Goal: Transaction & Acquisition: Purchase product/service

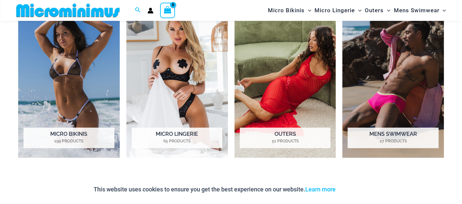
scroll to position [516, 0]
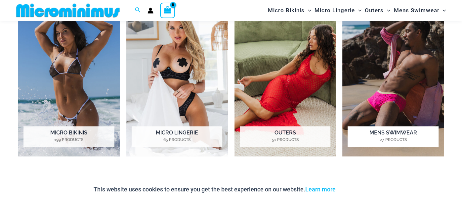
click at [391, 132] on h2 "Mens Swimwear 27 Products" at bounding box center [393, 136] width 91 height 21
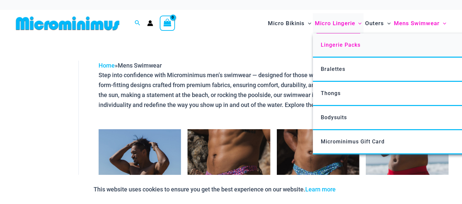
click at [327, 45] on span "Lingerie Packs" at bounding box center [341, 45] width 40 height 6
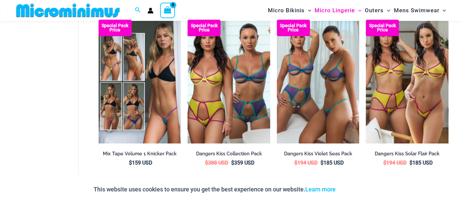
scroll to position [404, 0]
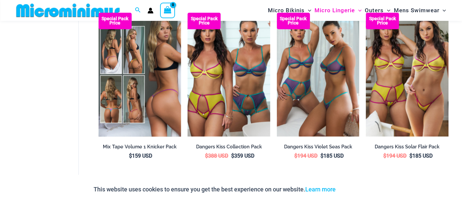
click at [160, 94] on img at bounding box center [140, 75] width 83 height 124
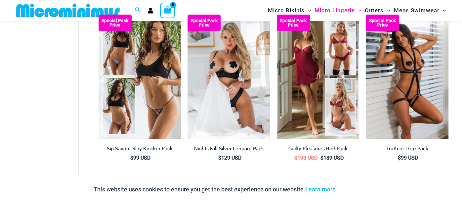
scroll to position [60, 0]
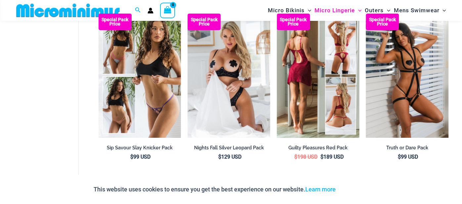
click at [334, 110] on img at bounding box center [318, 76] width 83 height 124
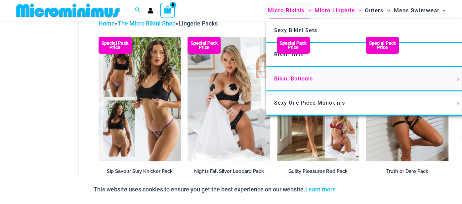
scroll to position [37, 0]
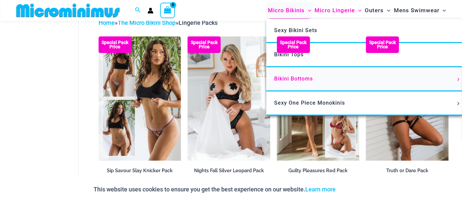
click at [300, 82] on link "Bikini Bottoms" at bounding box center [364, 79] width 197 height 24
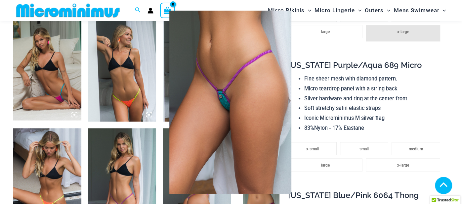
scroll to position [484, 0]
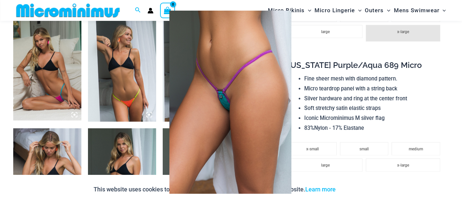
click at [313, 39] on div at bounding box center [231, 102] width 462 height 204
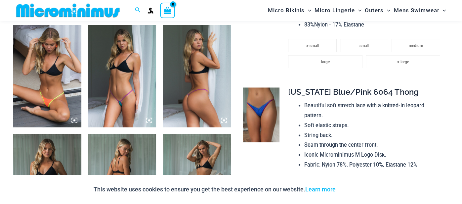
scroll to position [590, 0]
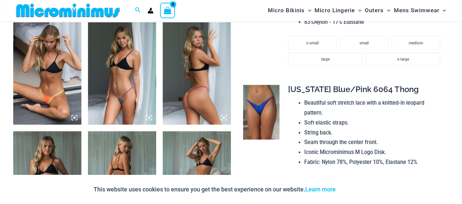
click at [149, 115] on icon at bounding box center [149, 117] width 6 height 6
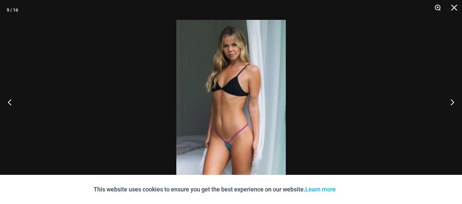
click at [435, 6] on button "Zoom" at bounding box center [435, 10] width 17 height 20
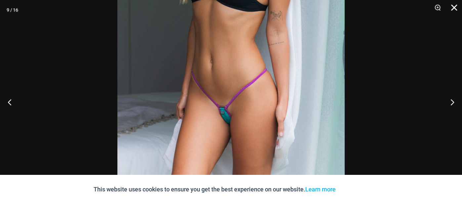
click at [454, 6] on button "Close" at bounding box center [452, 10] width 17 height 20
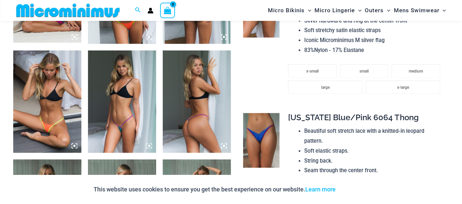
scroll to position [561, 0]
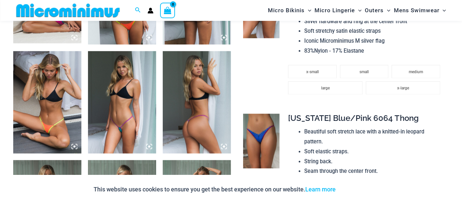
click at [206, 117] on img at bounding box center [197, 102] width 68 height 102
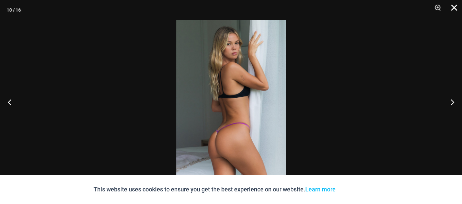
click at [455, 8] on button "Close" at bounding box center [452, 10] width 17 height 20
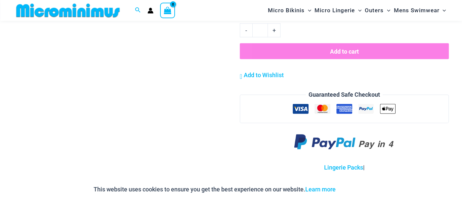
scroll to position [976, 0]
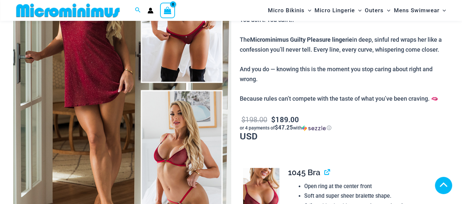
scroll to position [187, 0]
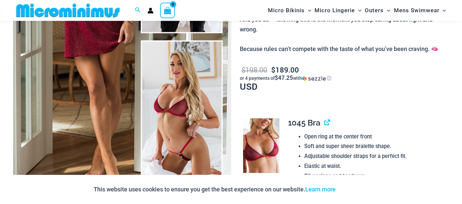
scroll to position [497, 0]
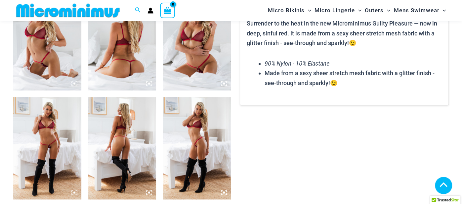
click at [149, 82] on icon at bounding box center [149, 83] width 2 height 2
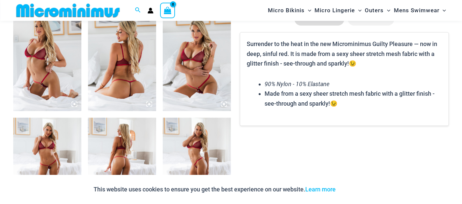
scroll to position [494, 0]
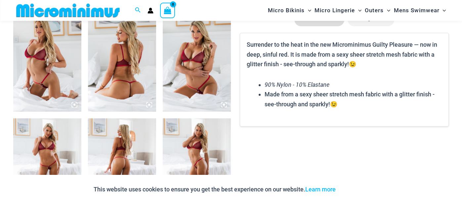
click at [126, 67] on img at bounding box center [122, 60] width 68 height 102
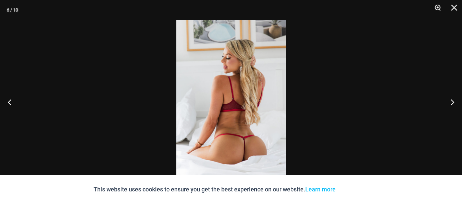
click at [437, 6] on button "Zoom" at bounding box center [435, 10] width 17 height 20
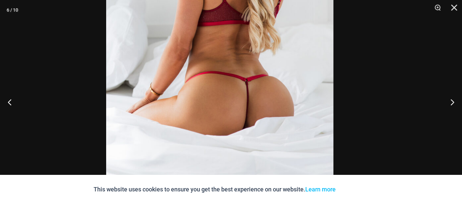
click at [237, 46] on img at bounding box center [219, 6] width 227 height 341
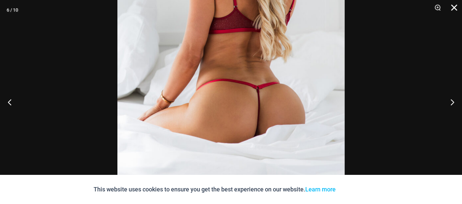
click at [453, 9] on button "Close" at bounding box center [452, 10] width 17 height 20
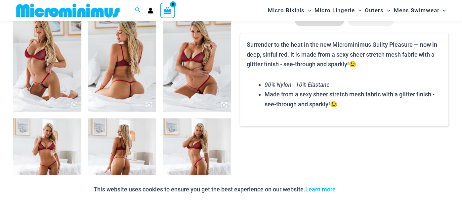
click at [204, 84] on img at bounding box center [197, 60] width 68 height 102
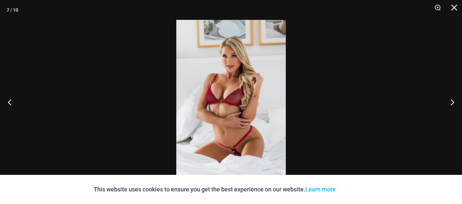
click at [234, 150] on img at bounding box center [231, 102] width 110 height 164
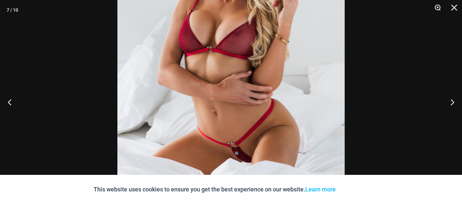
click at [437, 7] on button "Zoom" at bounding box center [435, 10] width 17 height 20
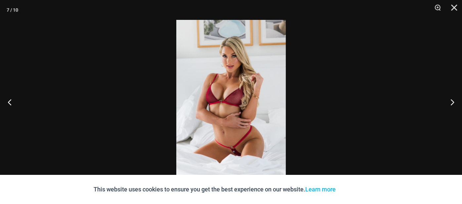
click at [243, 141] on img at bounding box center [231, 102] width 110 height 164
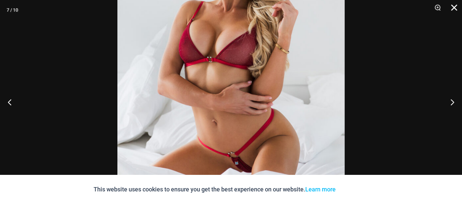
click at [458, 6] on button "Close" at bounding box center [452, 10] width 17 height 20
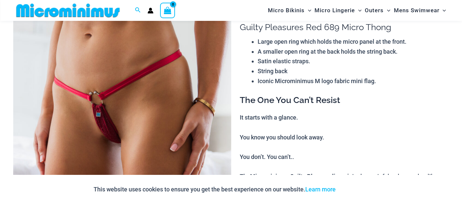
scroll to position [58, 0]
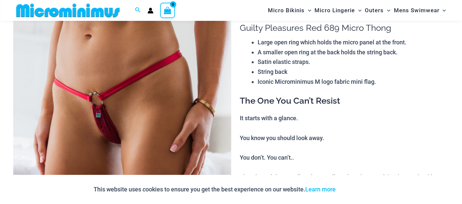
click at [119, 103] on img at bounding box center [122, 165] width 218 height 327
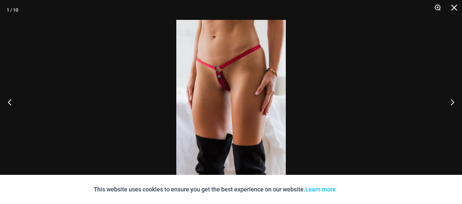
click at [438, 5] on button "Zoom" at bounding box center [435, 10] width 17 height 20
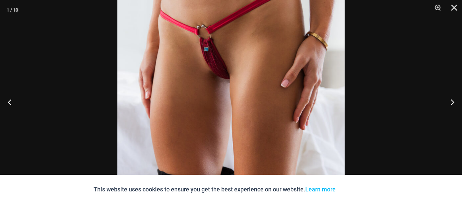
click at [210, 48] on img at bounding box center [230, 102] width 227 height 341
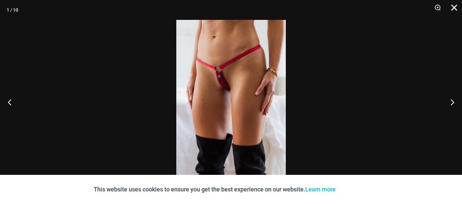
click at [453, 7] on button "Close" at bounding box center [452, 10] width 17 height 20
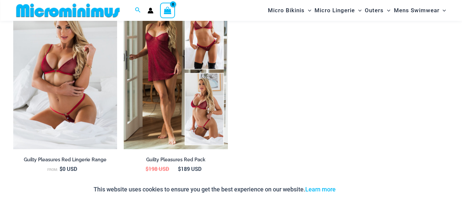
scroll to position [748, 0]
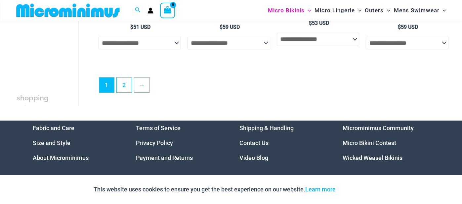
scroll to position [1841, 0]
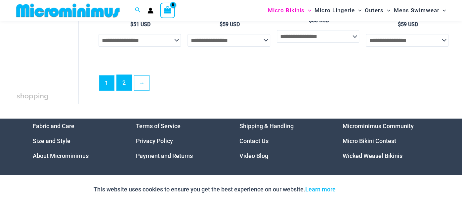
click at [123, 90] on link "2" at bounding box center [124, 83] width 15 height 16
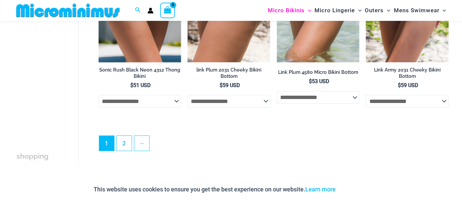
scroll to position [1808, 0]
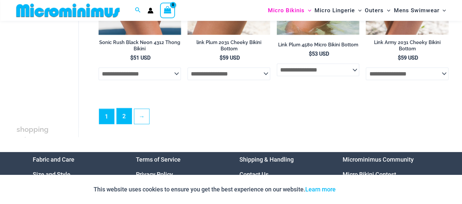
click at [124, 119] on link "2" at bounding box center [124, 116] width 15 height 16
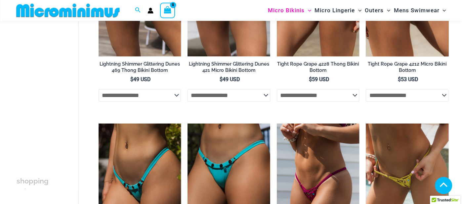
scroll to position [128, 0]
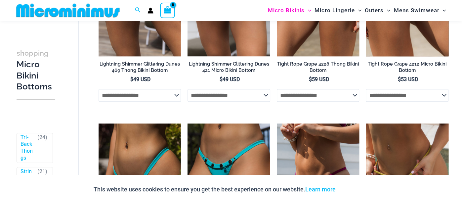
click at [440, 95] on select "**********" at bounding box center [407, 95] width 83 height 13
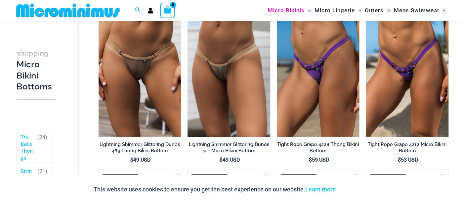
scroll to position [251, 0]
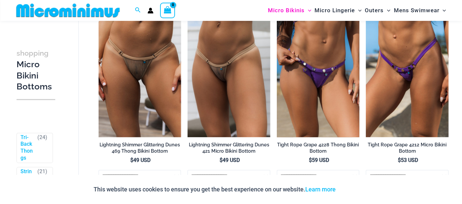
click at [329, 88] on img at bounding box center [318, 75] width 83 height 124
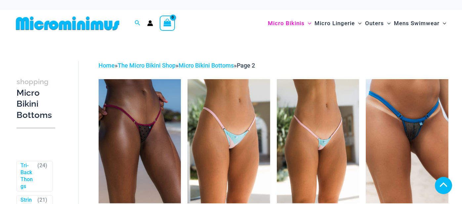
scroll to position [370, 0]
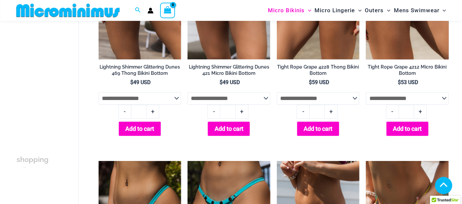
scroll to position [330, 0]
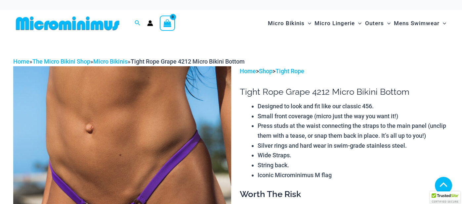
scroll to position [357, 0]
